Goal: Find specific page/section: Find specific page/section

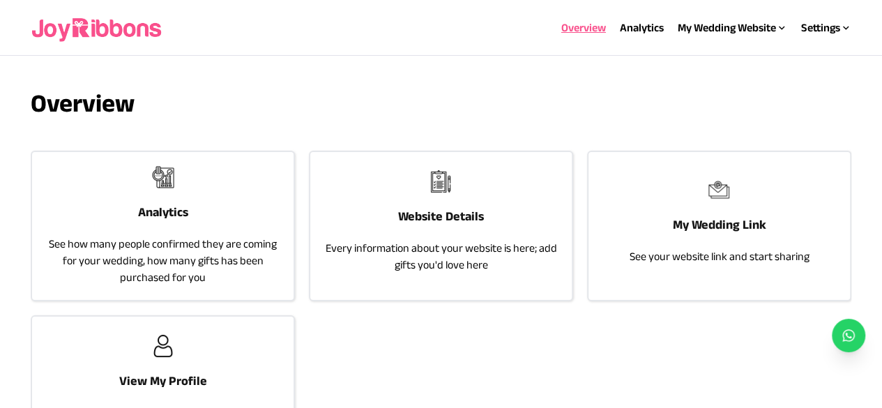
click at [448, 206] on h3 "Website Details" at bounding box center [441, 216] width 86 height 20
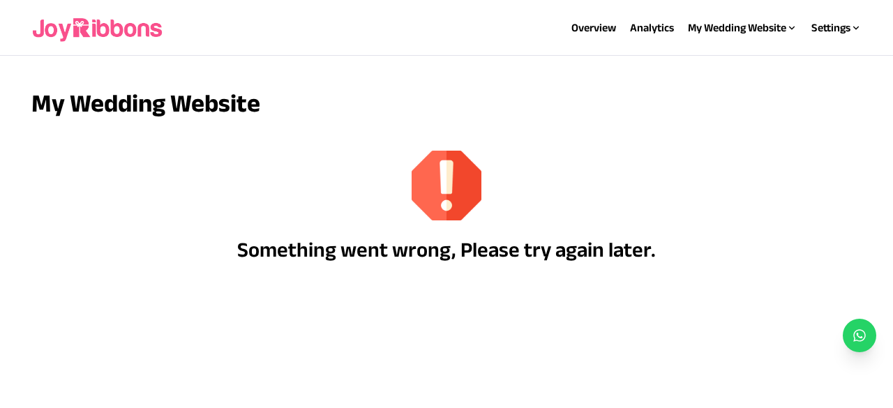
click at [532, 86] on section "My Wedding Website Something went wrong, Please try again later." at bounding box center [446, 205] width 893 height 298
click at [133, 30] on img at bounding box center [98, 28] width 134 height 45
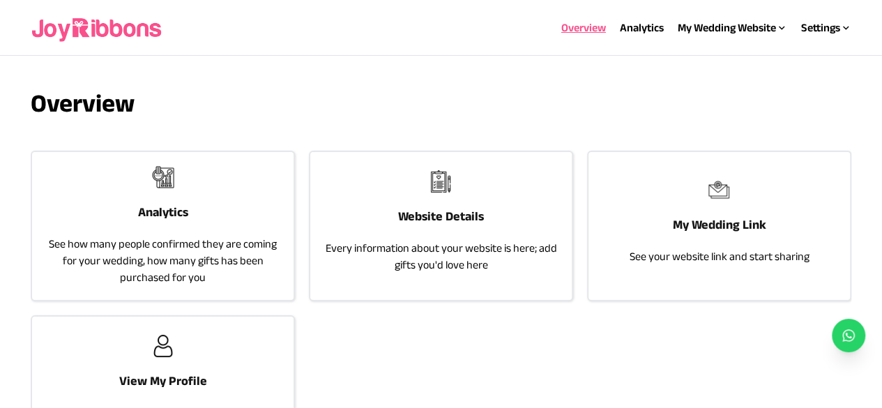
click at [190, 238] on p "See how many people confirmed they are coming for your wedding, how many gifts …" at bounding box center [163, 261] width 234 height 50
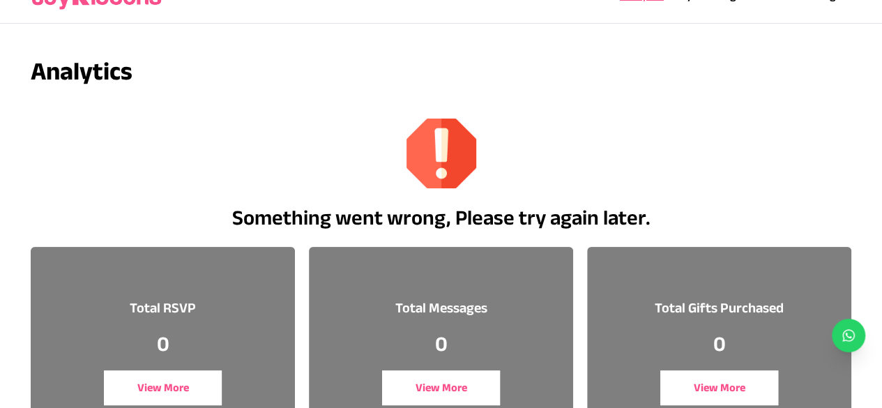
scroll to position [1, 0]
